Goal: Information Seeking & Learning: Learn about a topic

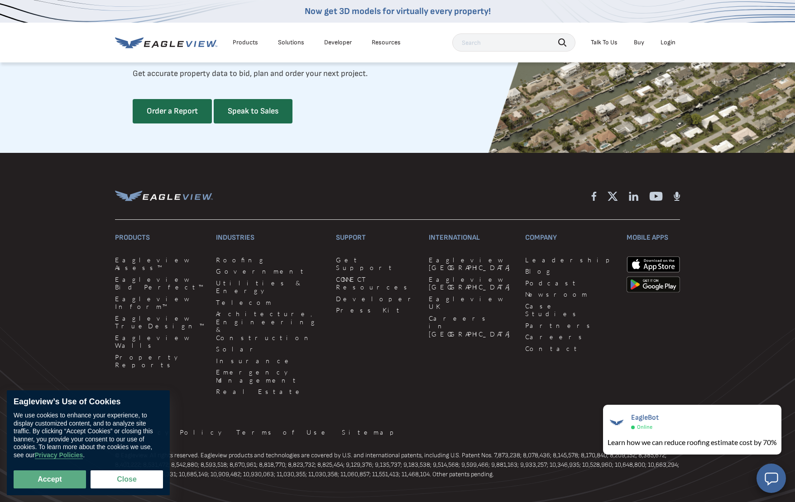
scroll to position [2463, 0]
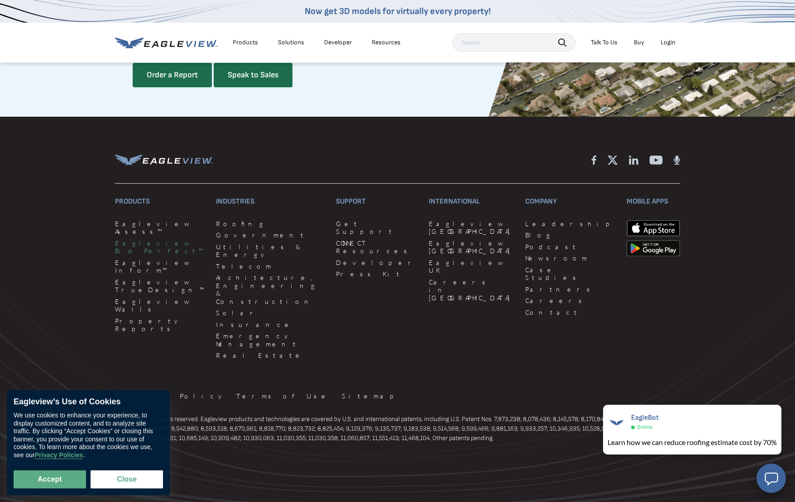
click at [127, 255] on link "Eagleview Bid Perfect™" at bounding box center [160, 247] width 90 height 16
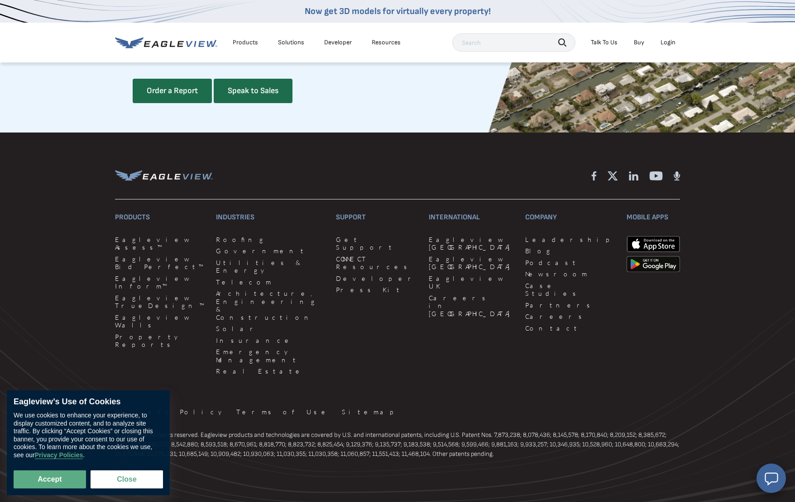
scroll to position [2463, 0]
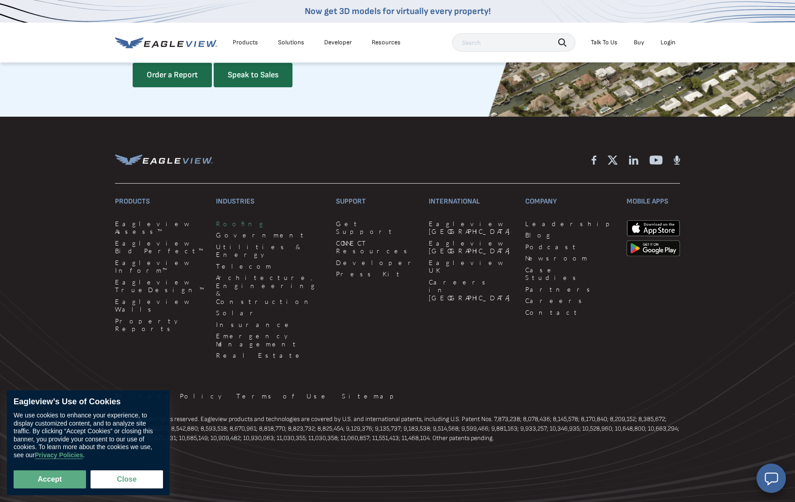
click at [217, 228] on link "Roofing" at bounding box center [270, 224] width 109 height 8
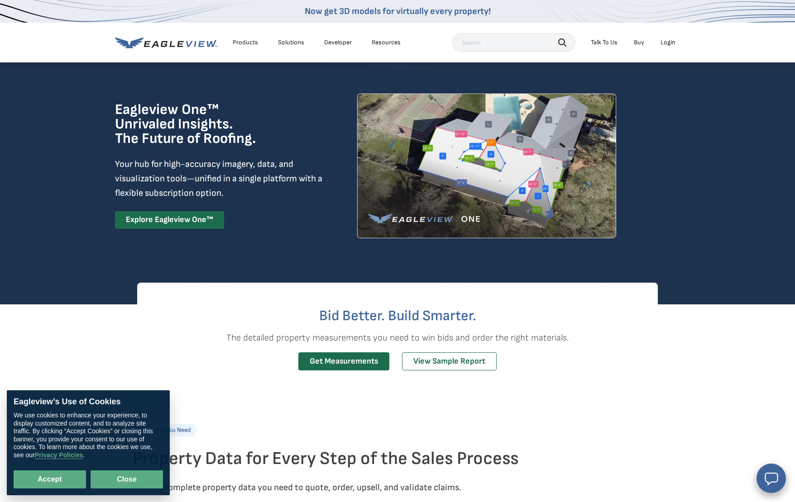
click at [136, 481] on button "Close" at bounding box center [127, 480] width 72 height 18
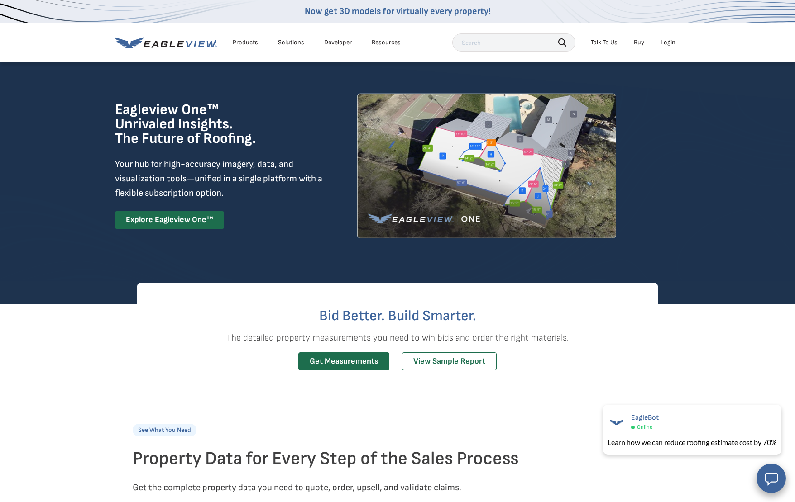
click at [494, 47] on input "text" at bounding box center [513, 42] width 123 height 18
type input "insurance claim"
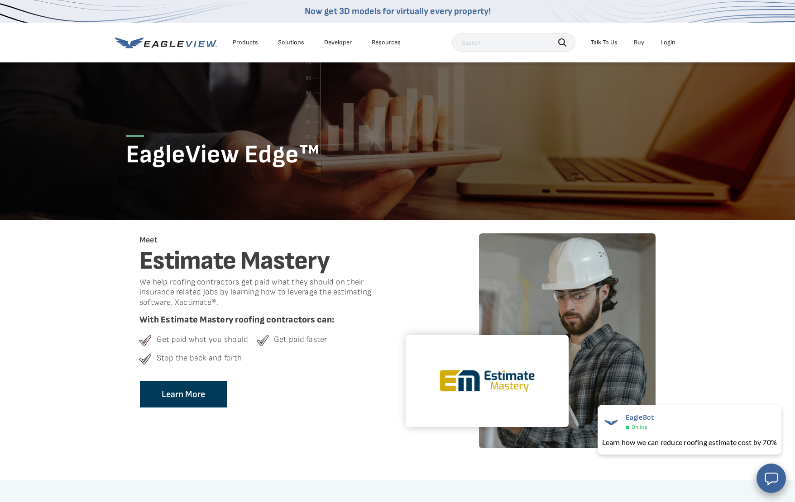
click at [290, 43] on div "Solutions" at bounding box center [291, 42] width 26 height 8
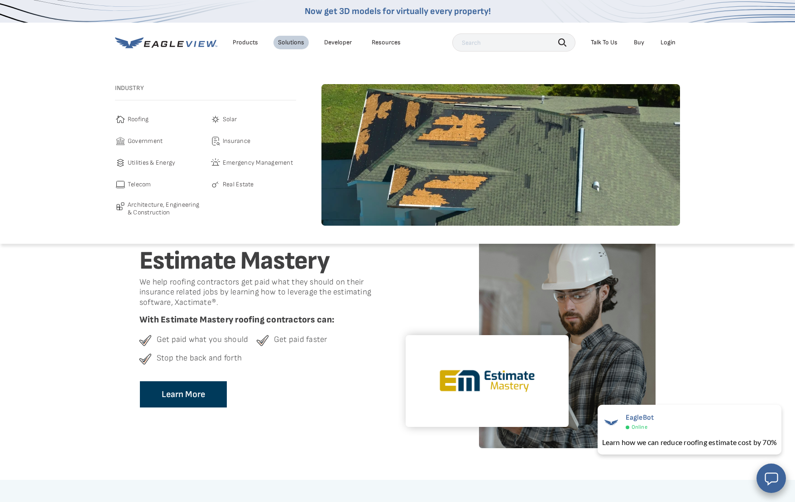
click at [233, 142] on span "Insurance" at bounding box center [237, 141] width 28 height 11
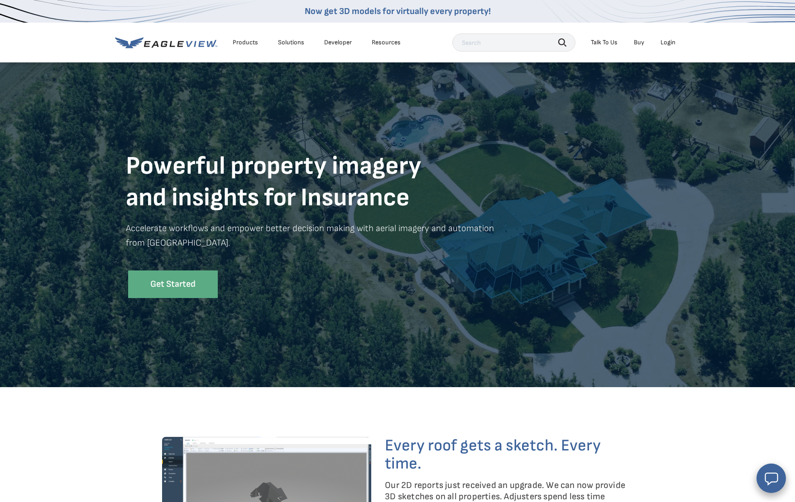
click at [294, 44] on div "Solutions" at bounding box center [291, 42] width 26 height 8
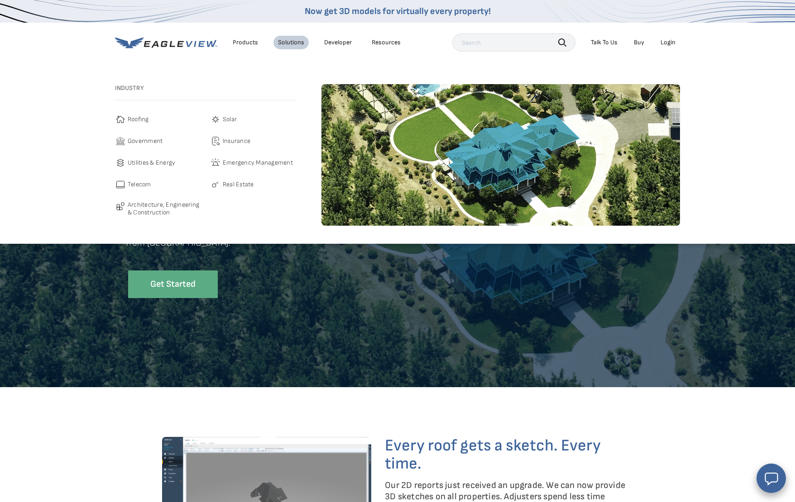
click at [127, 122] on link "Roofing" at bounding box center [158, 119] width 86 height 11
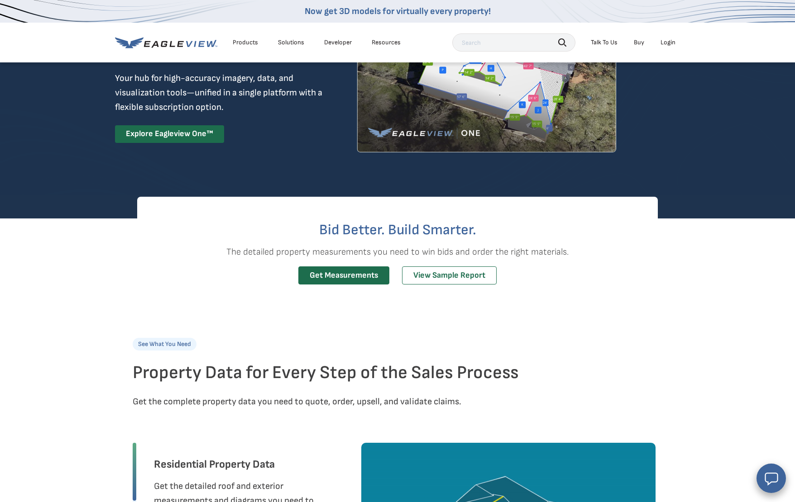
scroll to position [133, 0]
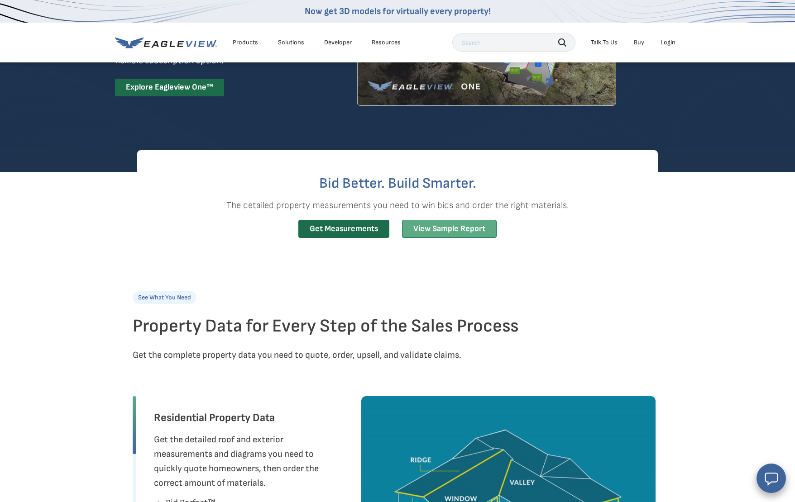
click at [464, 238] on link "View Sample Report" at bounding box center [449, 229] width 95 height 19
